Goal: Task Accomplishment & Management: Use online tool/utility

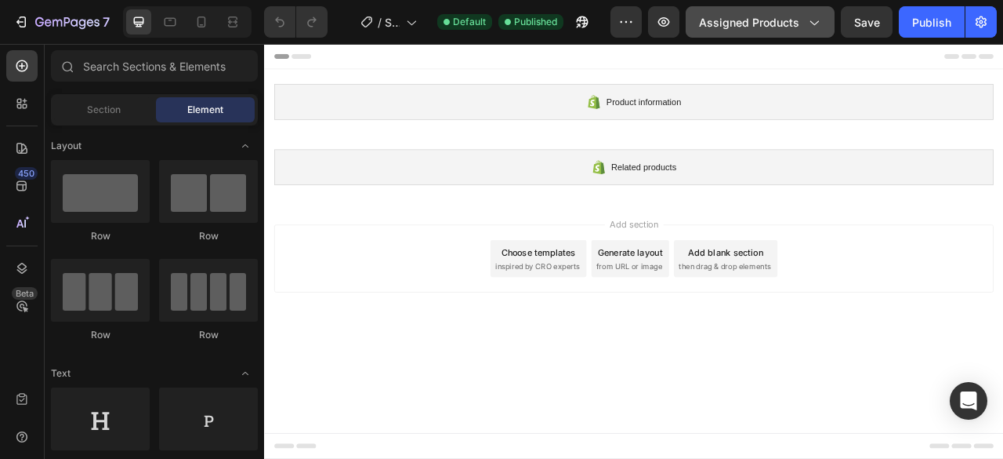
click at [813, 23] on icon "button" at bounding box center [814, 22] width 16 height 16
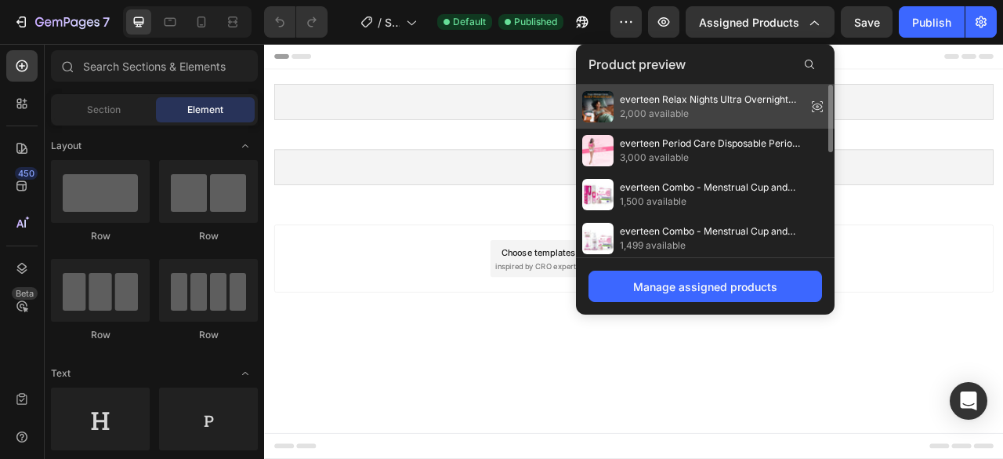
click at [682, 110] on span "2,000 available" at bounding box center [710, 114] width 180 height 14
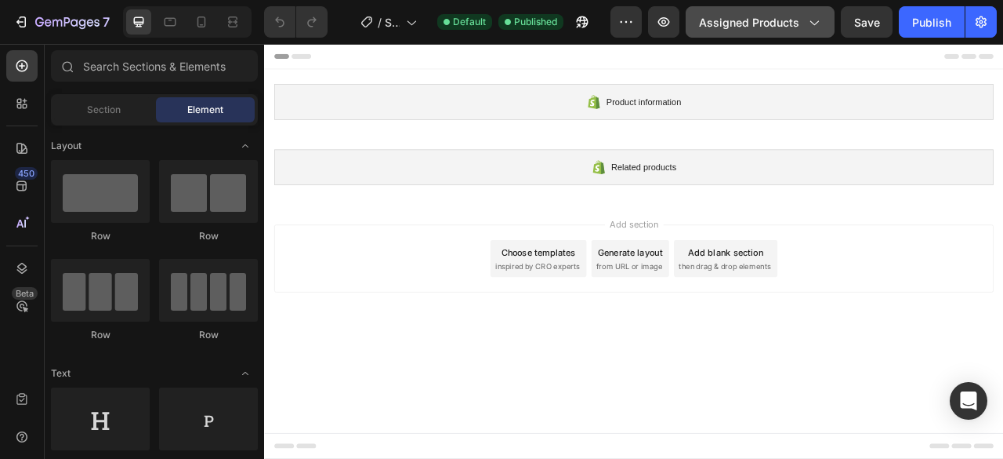
click at [820, 24] on icon "button" at bounding box center [814, 22] width 16 height 16
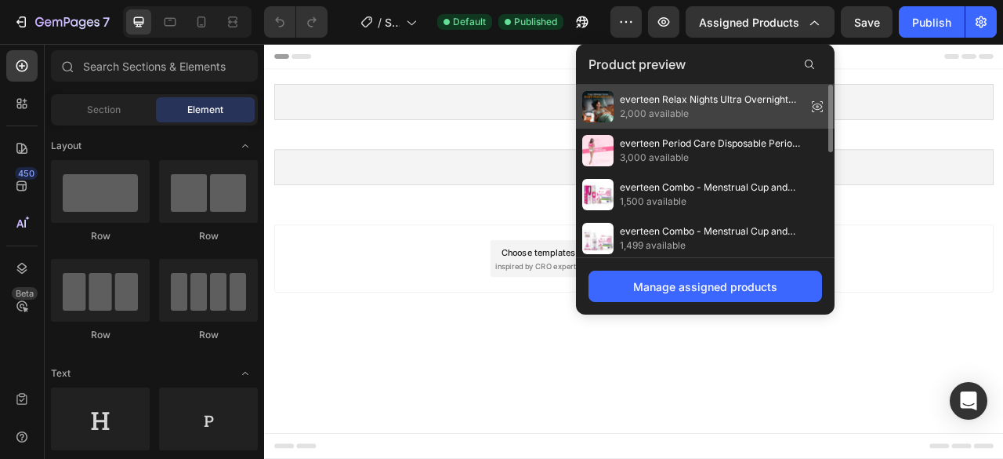
click at [817, 107] on icon at bounding box center [818, 107] width 22 height 22
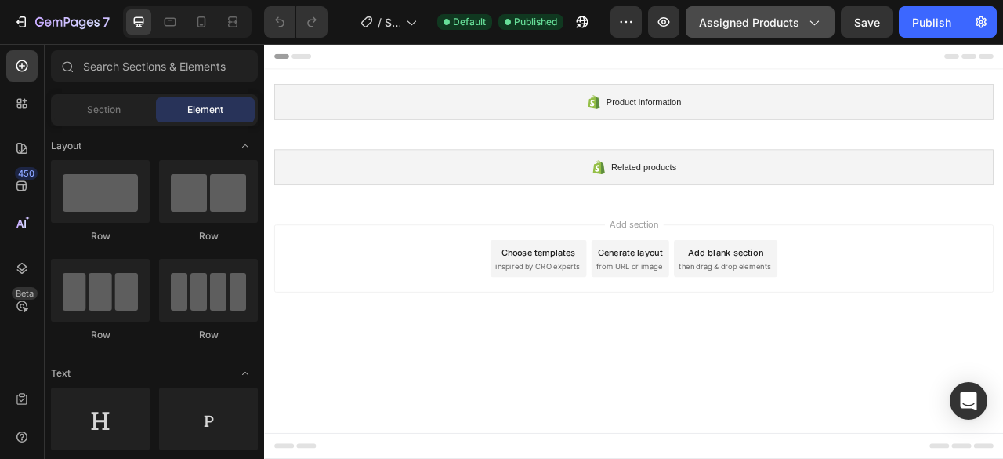
click at [820, 19] on icon "button" at bounding box center [814, 22] width 16 height 16
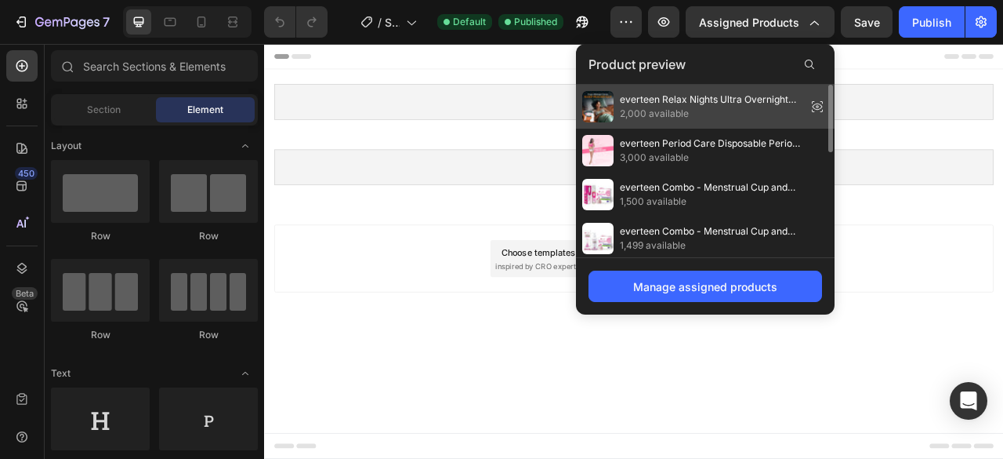
click at [602, 108] on img at bounding box center [597, 106] width 31 height 31
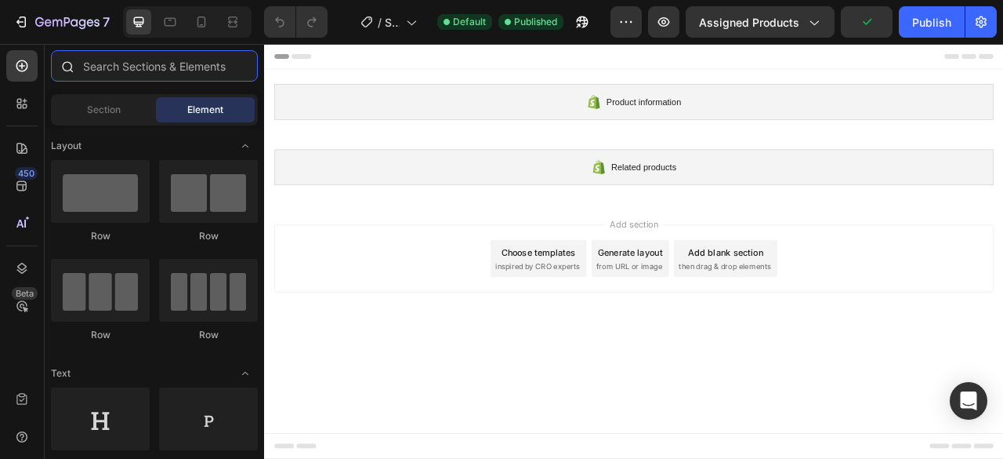
click at [117, 71] on input "text" at bounding box center [154, 65] width 207 height 31
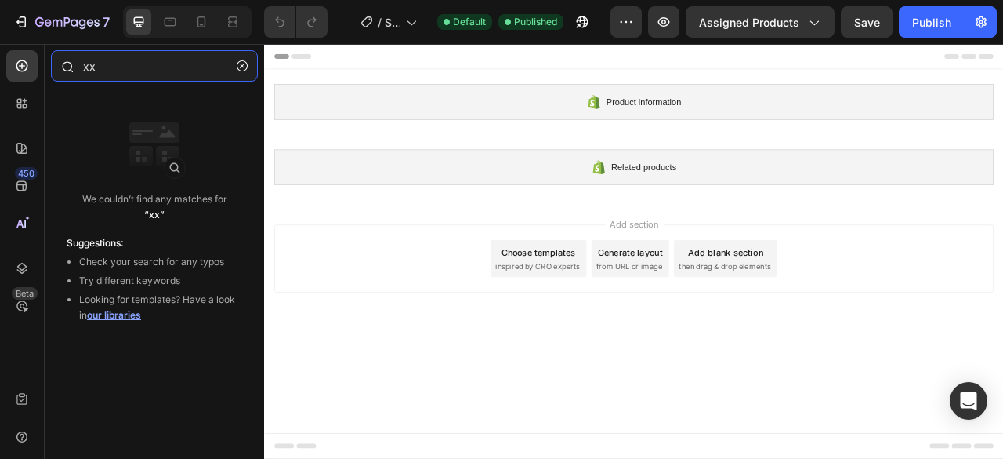
type input "x"
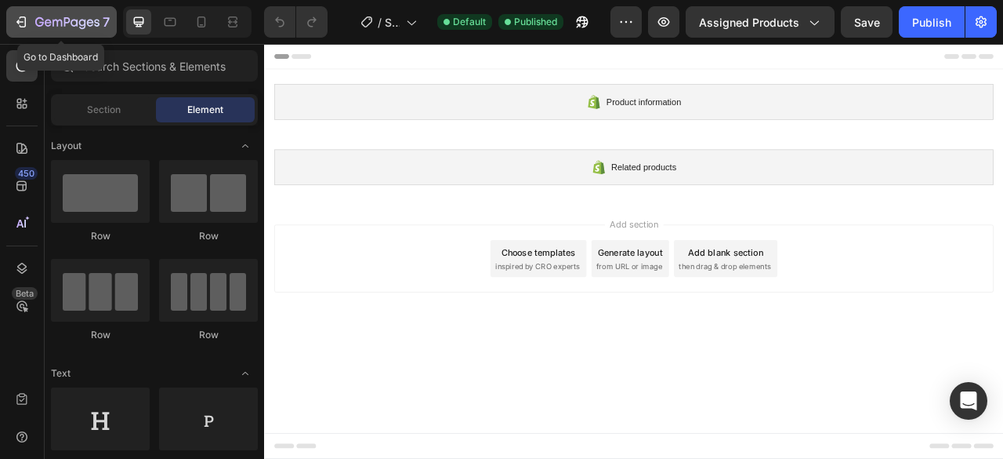
click at [60, 23] on icon "button" at bounding box center [67, 22] width 64 height 13
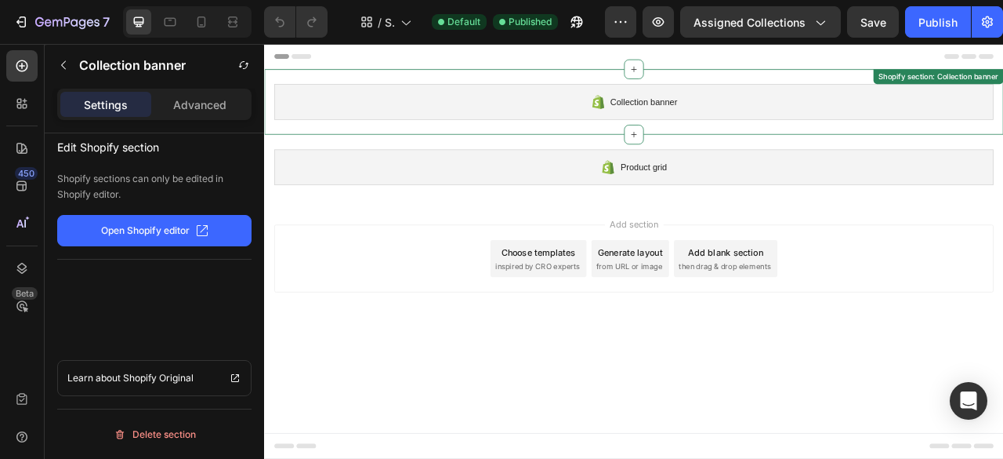
click at [747, 116] on span "Collection banner" at bounding box center [747, 117] width 85 height 19
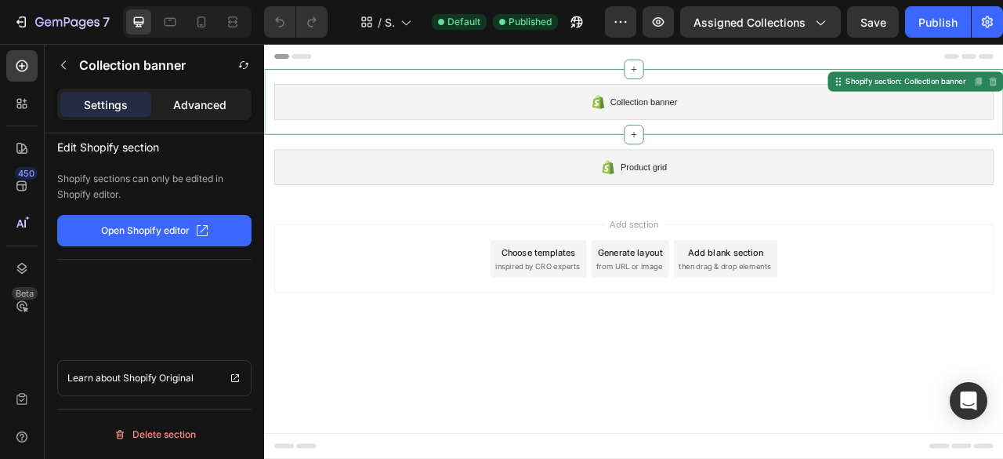
click at [201, 111] on p "Advanced" at bounding box center [199, 104] width 53 height 16
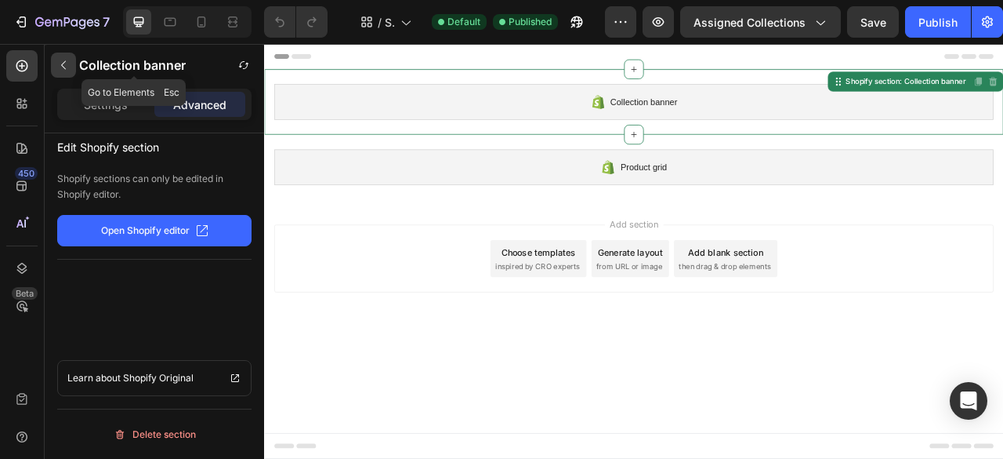
click at [66, 71] on icon "button" at bounding box center [63, 65] width 13 height 13
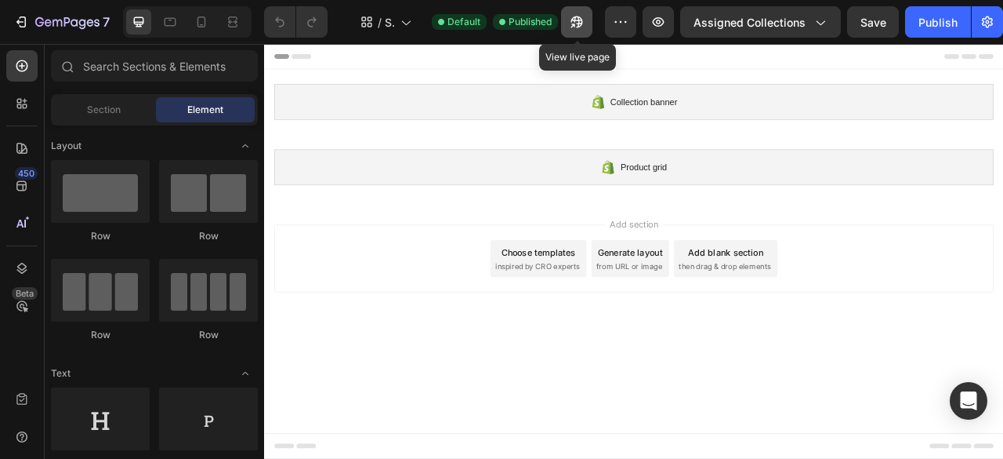
click at [580, 25] on icon "button" at bounding box center [577, 22] width 16 height 16
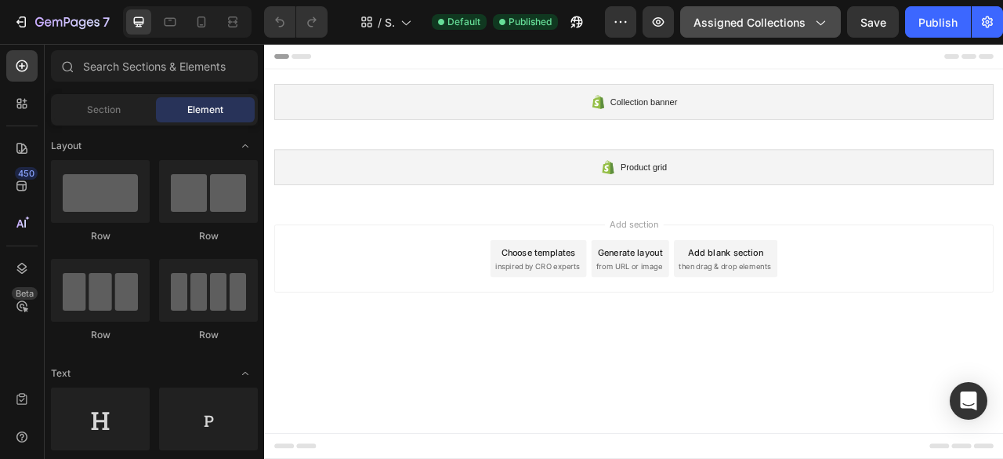
click at [820, 26] on icon "button" at bounding box center [820, 22] width 16 height 16
